Goal: Task Accomplishment & Management: Manage account settings

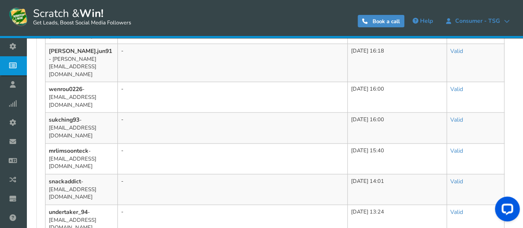
scroll to position [601, 0]
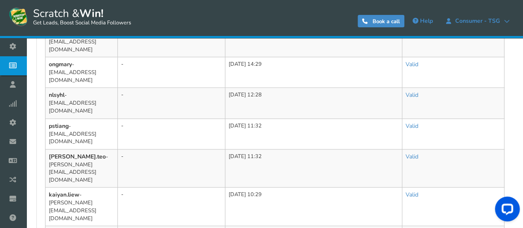
scroll to position [585, 0]
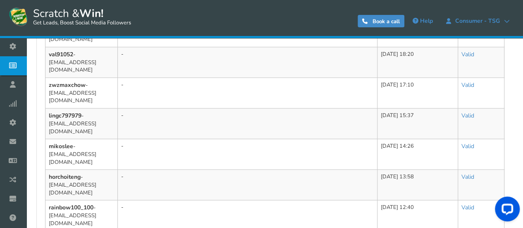
scroll to position [543, 0]
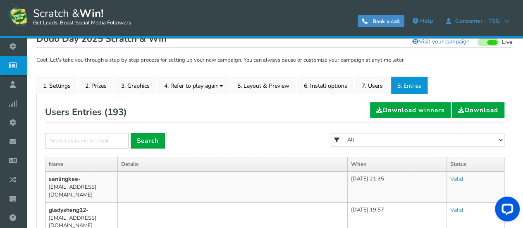
scroll to position [47, 0]
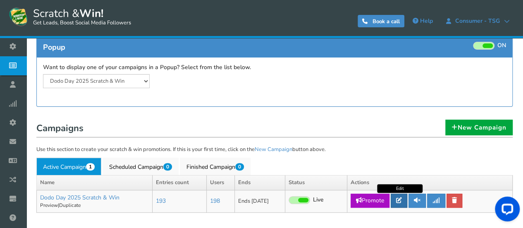
click at [400, 201] on icon at bounding box center [399, 200] width 6 height 6
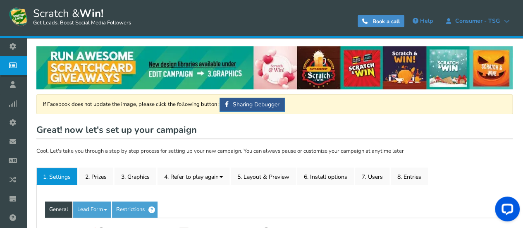
type input "Dodo Day 2025 Scratch & Win"
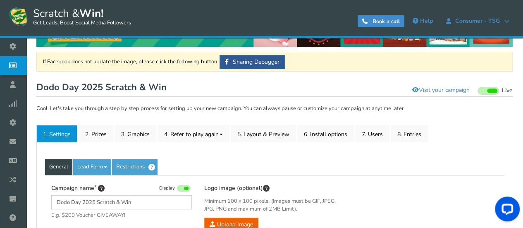
scroll to position [83, 0]
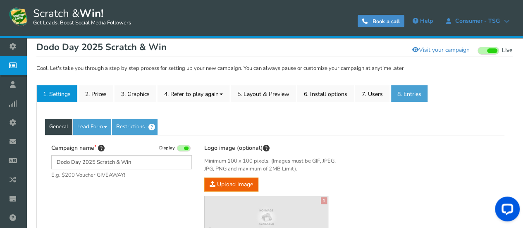
click at [405, 91] on link "8. Entries" at bounding box center [409, 93] width 37 height 17
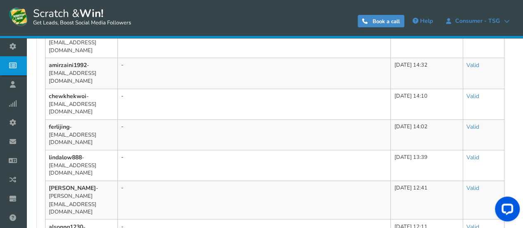
scroll to position [593, 0]
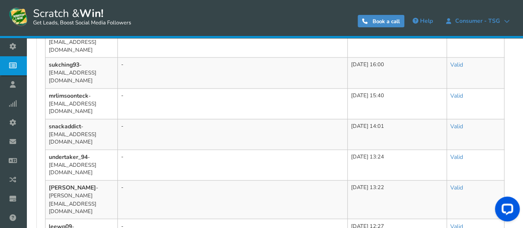
scroll to position [608, 0]
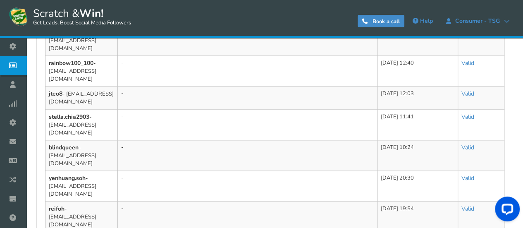
scroll to position [601, 0]
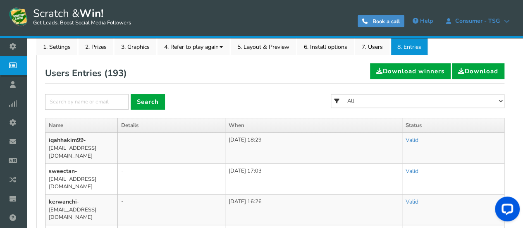
scroll to position [89, 0]
